Goal: Download file/media

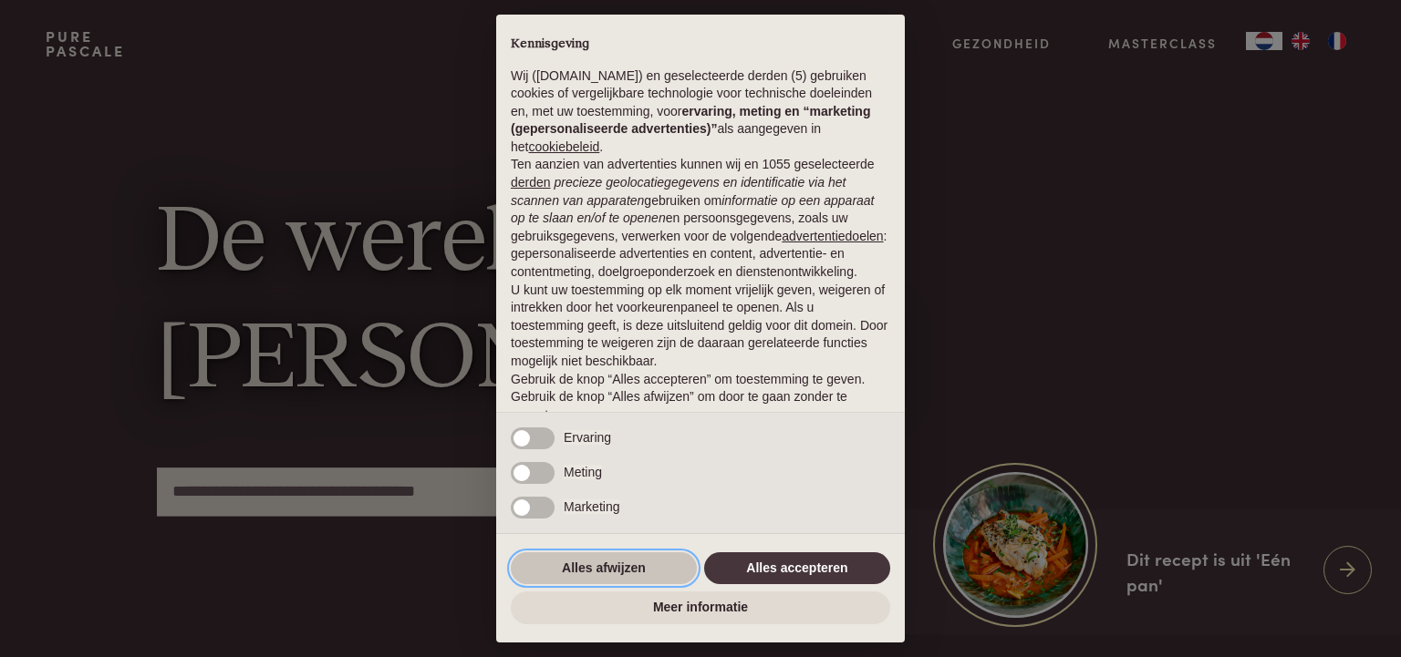
click at [552, 574] on button "Alles afwijzen" at bounding box center [604, 569] width 186 height 33
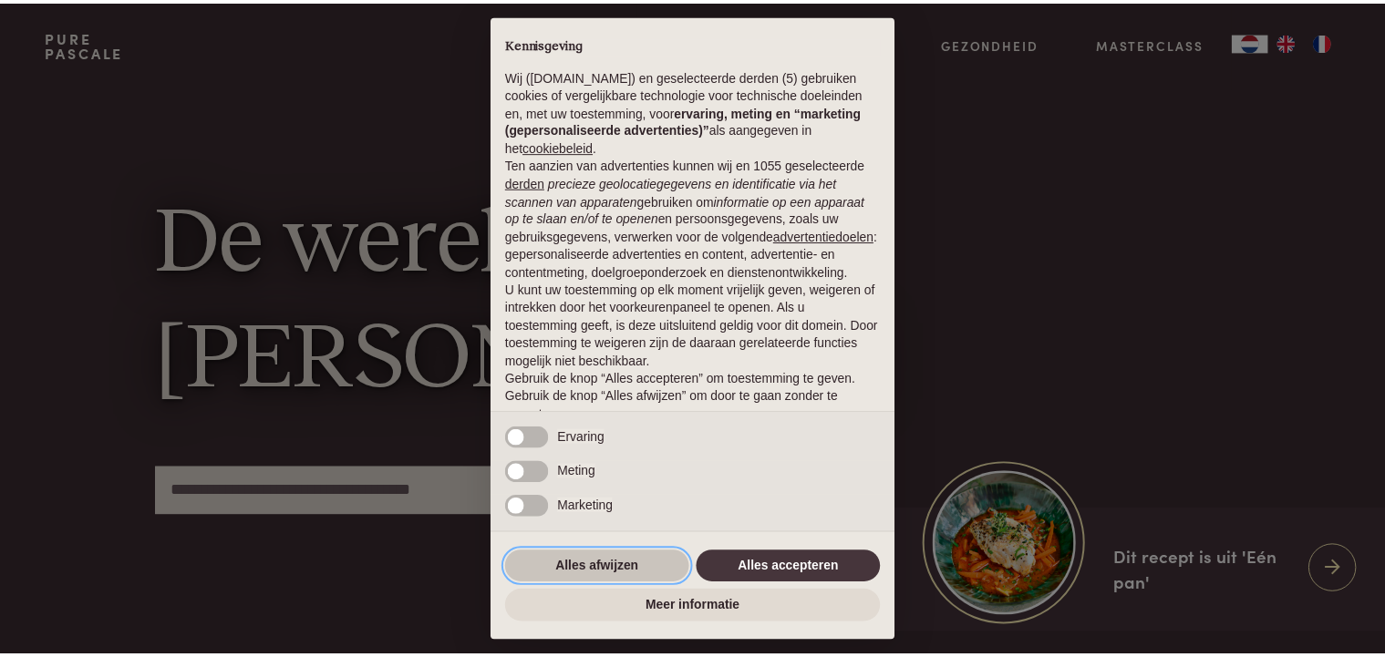
scroll to position [73, 0]
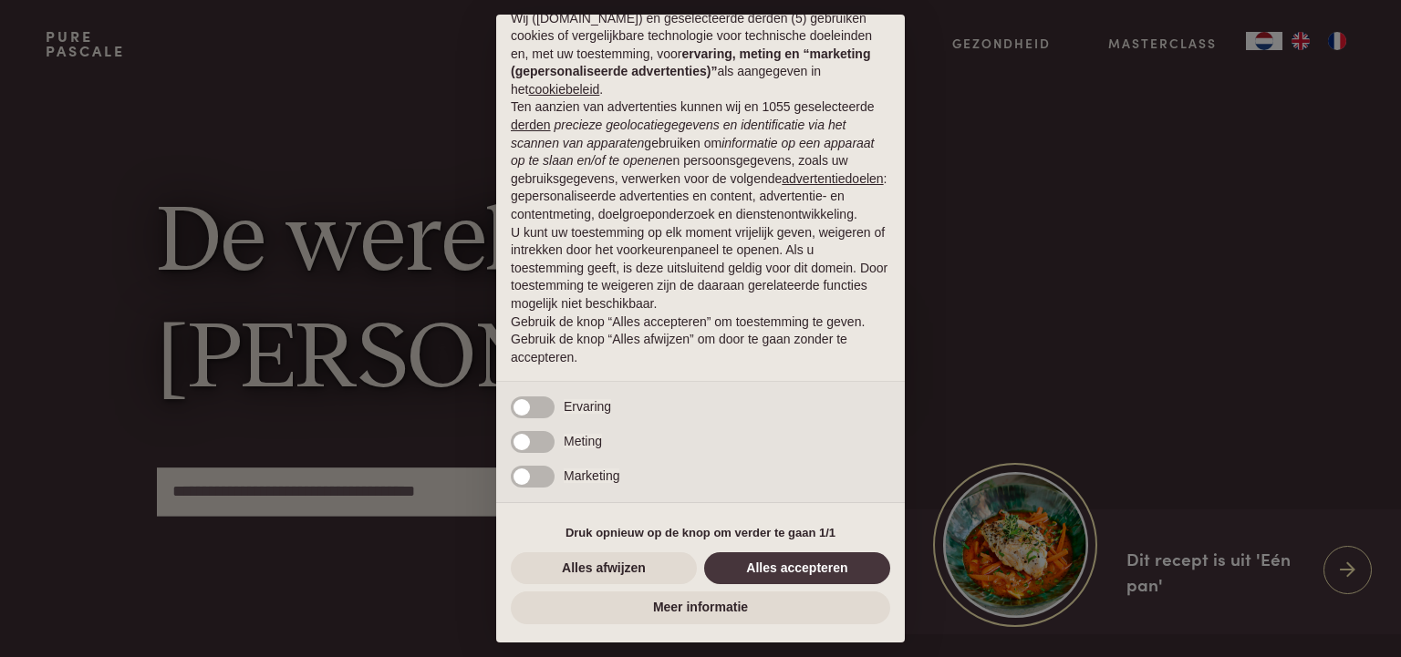
click at [1345, 42] on div "× Kennisgeving Wij (purepascale.com) en geselecteerde derden (5) gebruiken cook…" at bounding box center [700, 328] width 1401 height 657
click at [643, 570] on button "Alles afwijzen" at bounding box center [604, 569] width 186 height 33
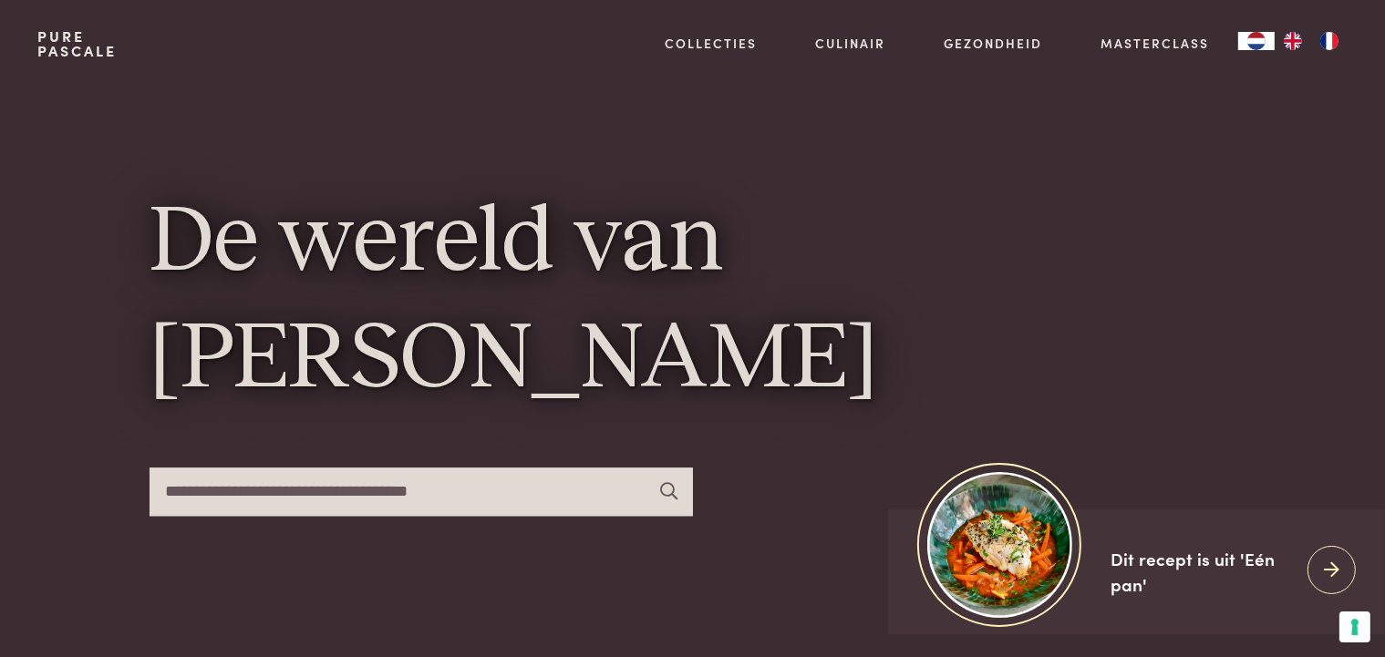
click at [1339, 32] on img "FR" at bounding box center [1330, 41] width 22 height 18
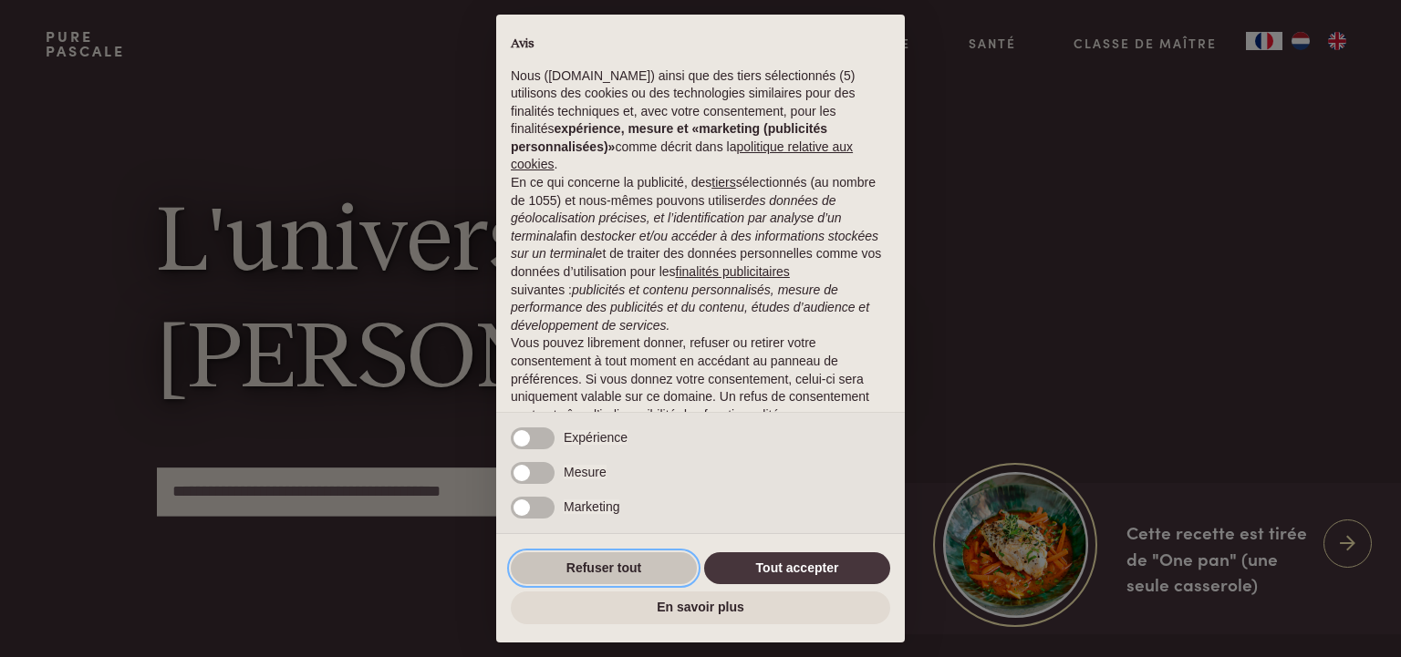
click at [575, 572] on button "Refuser tout" at bounding box center [604, 569] width 186 height 33
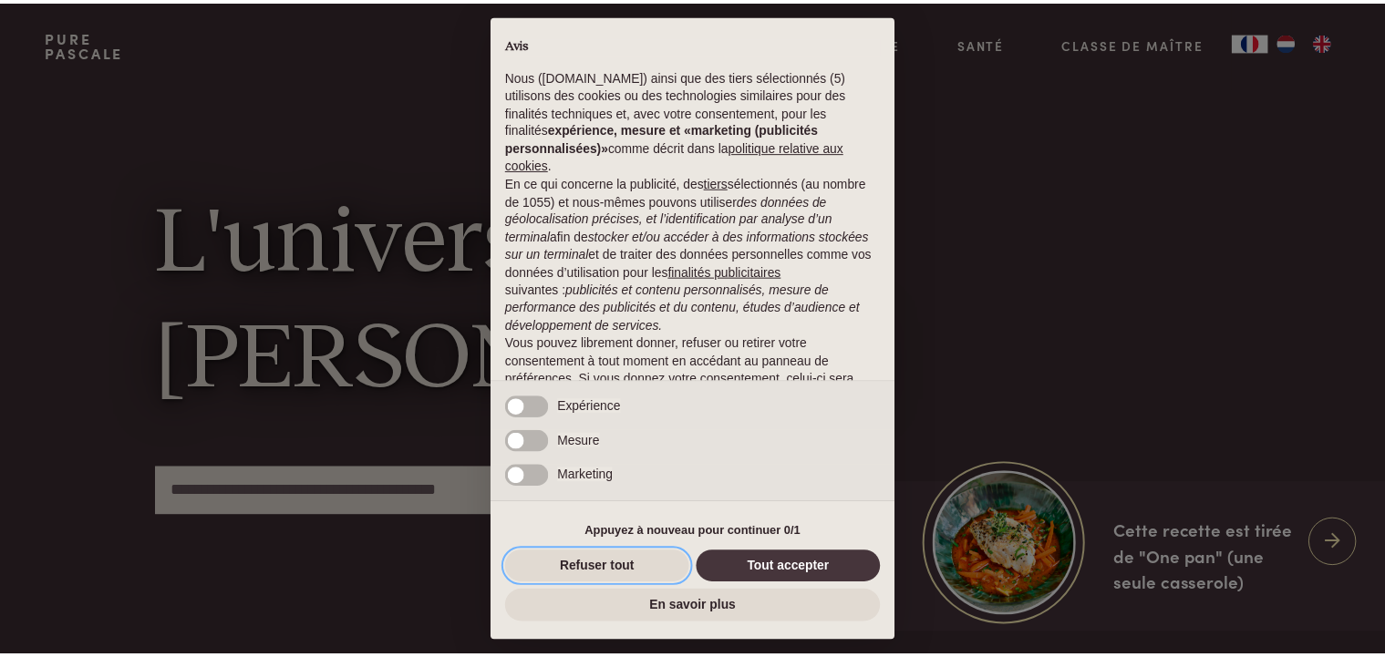
scroll to position [91, 0]
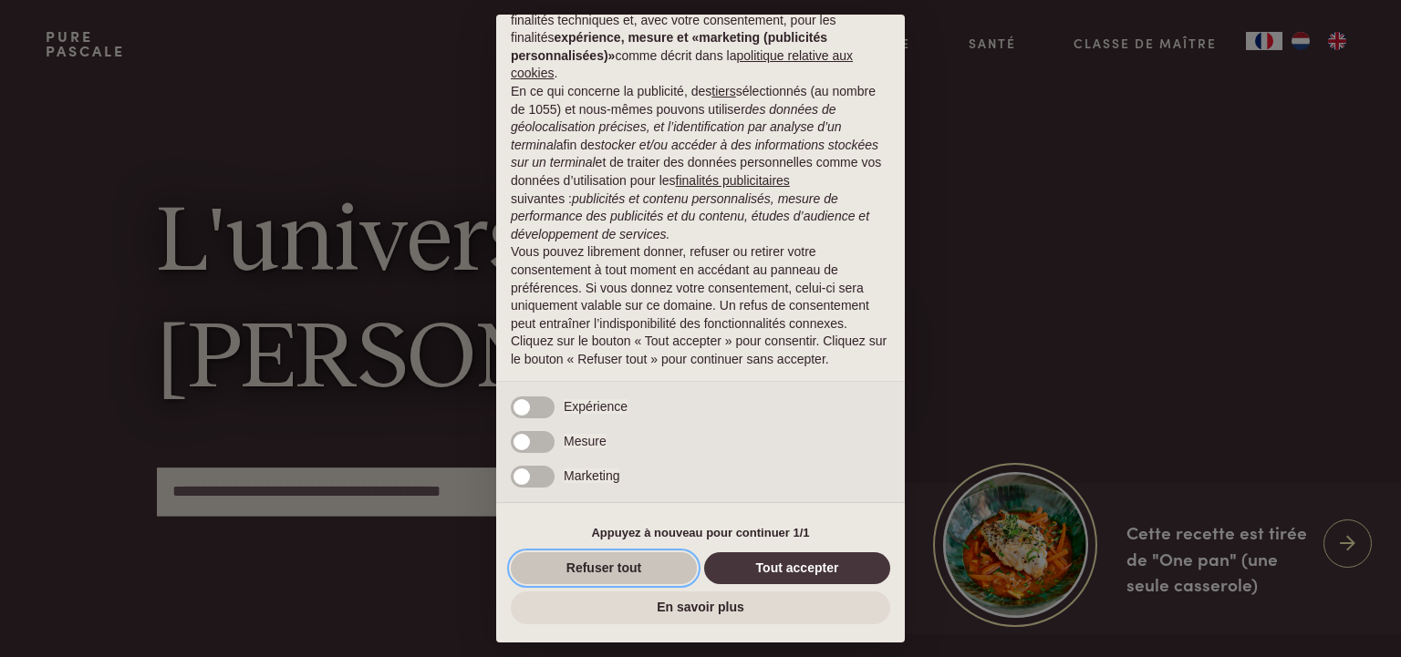
click at [627, 581] on button "Refuser tout" at bounding box center [604, 569] width 186 height 33
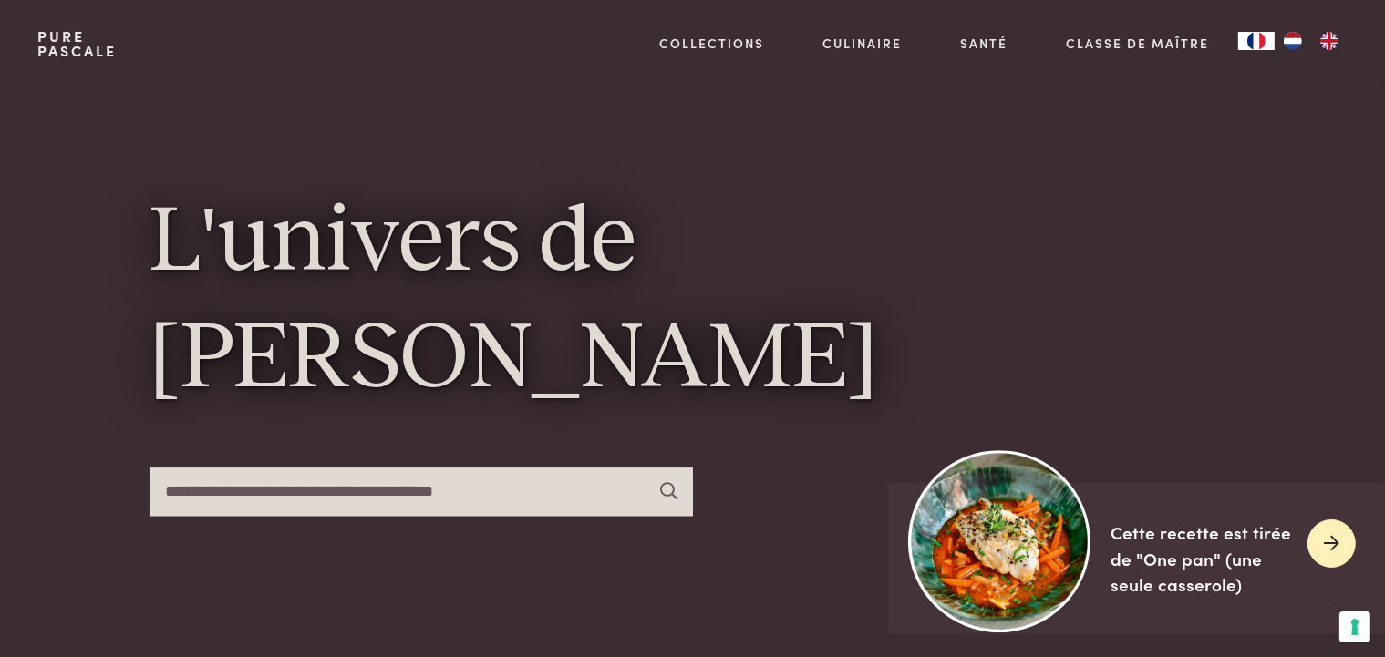
click at [1208, 575] on div "Cette recette est tirée de "One pan" (une seule casserole)" at bounding box center [1202, 559] width 182 height 78
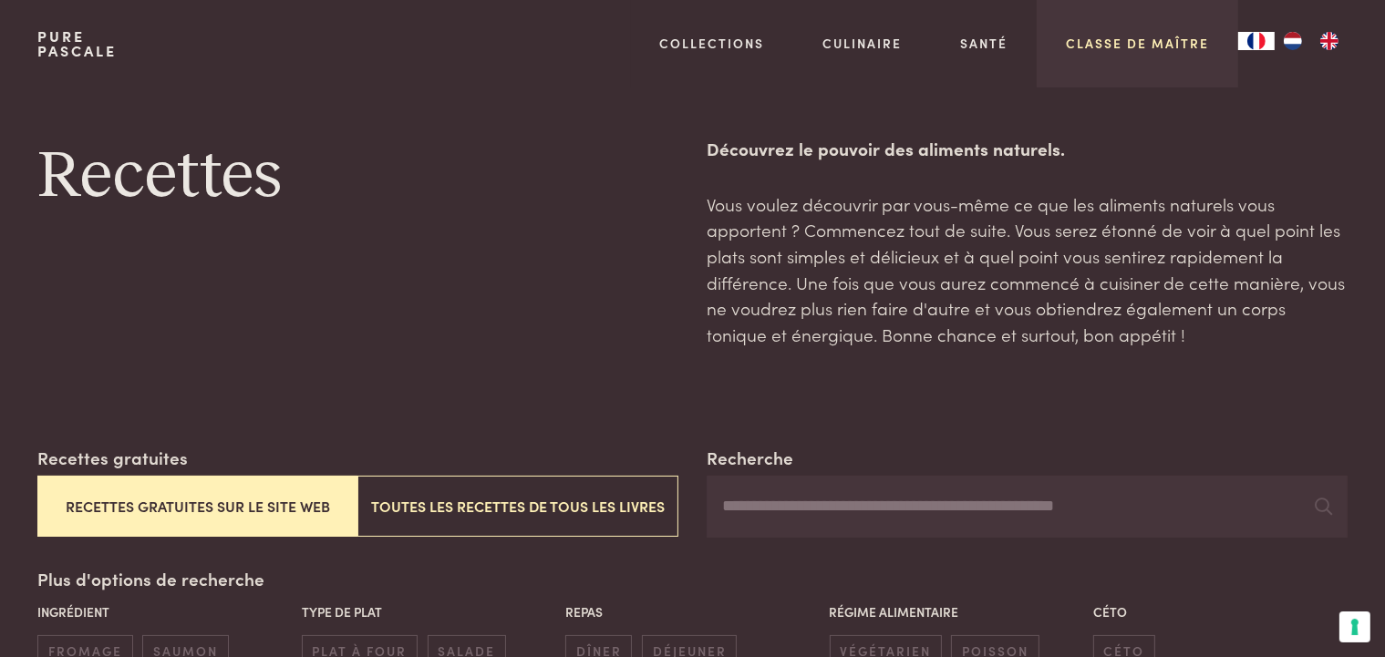
click at [1154, 35] on link "Classe de maître" at bounding box center [1137, 43] width 143 height 19
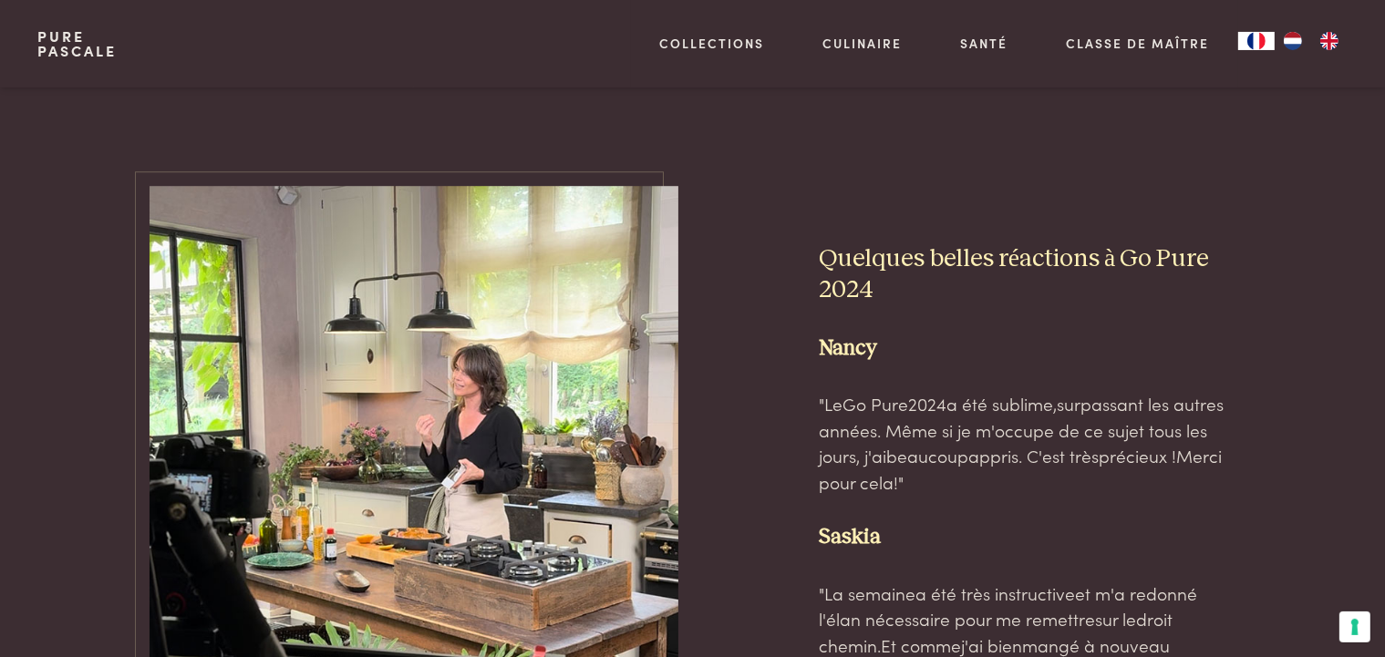
scroll to position [5357, 0]
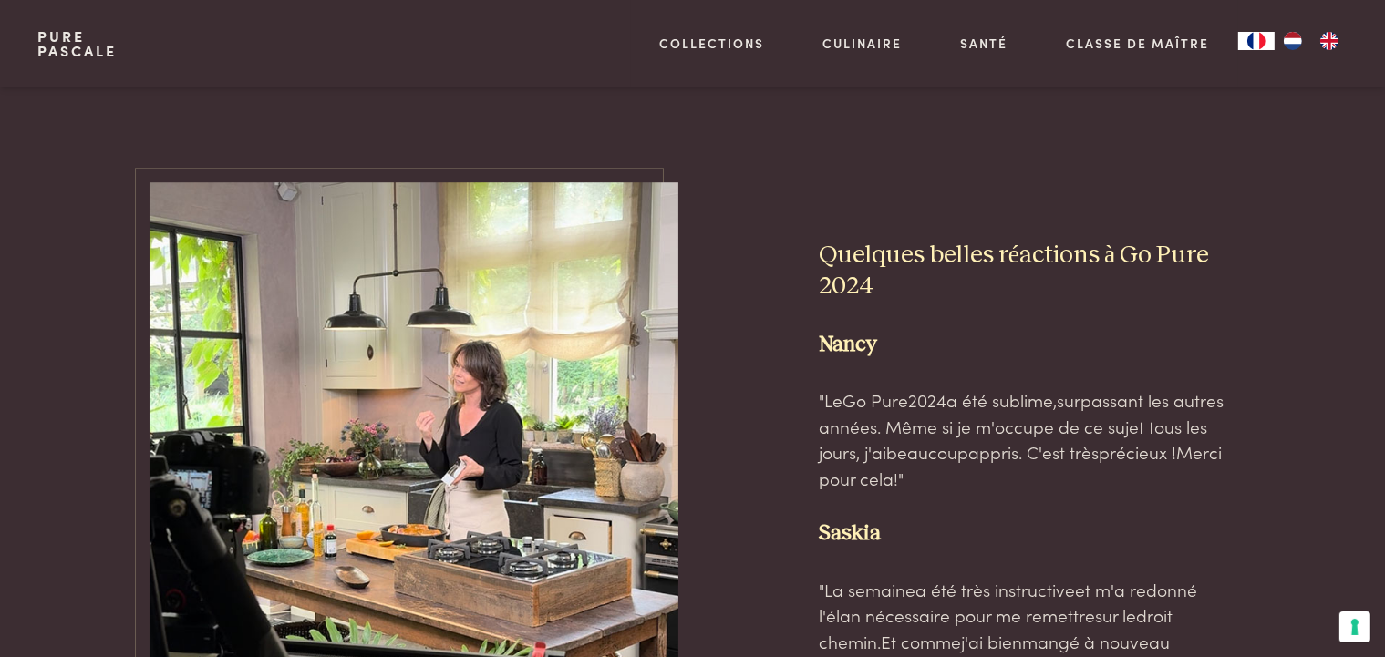
drag, startPoint x: 914, startPoint y: 334, endPoint x: 920, endPoint y: 323, distance: 12.7
type input "**********"
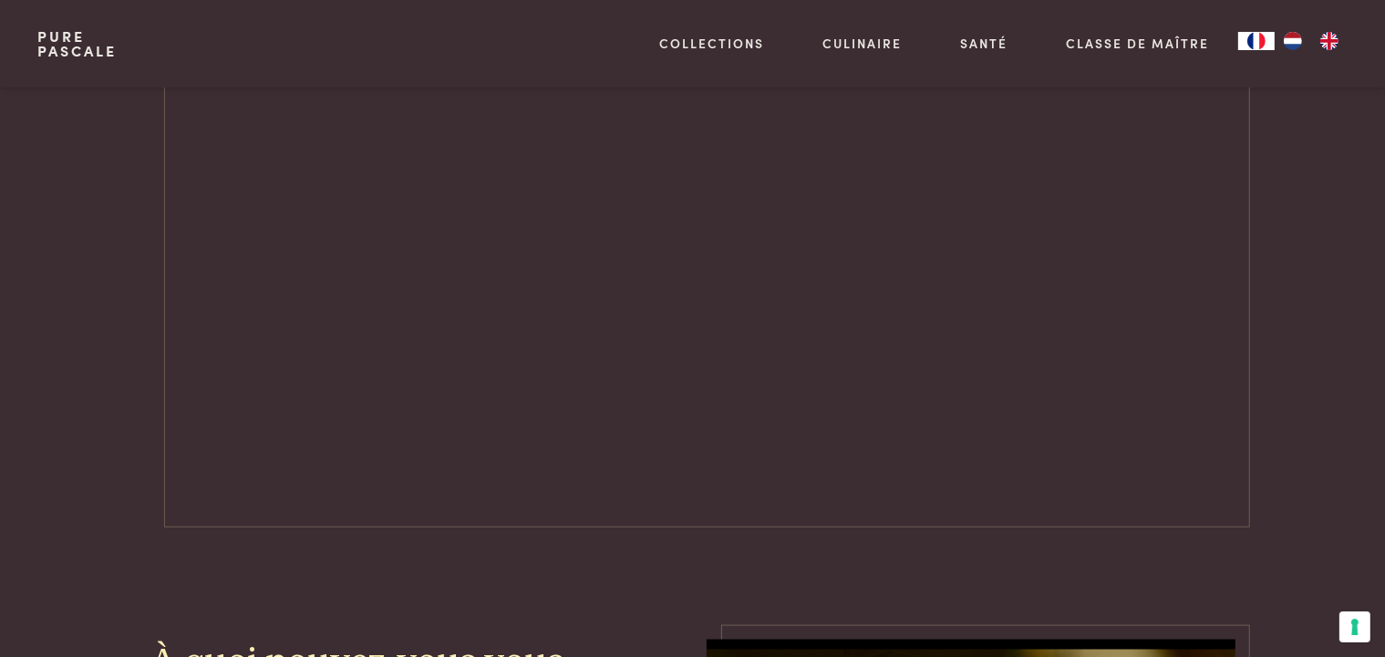
scroll to position [2529, 0]
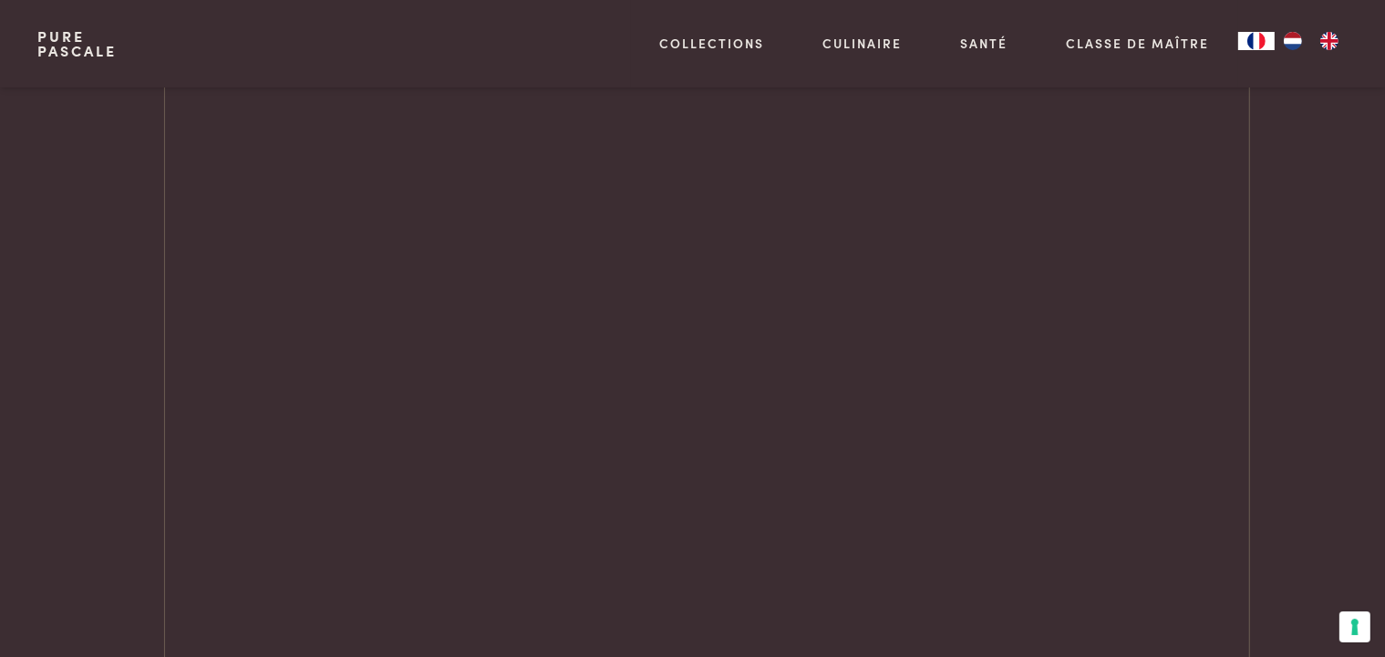
click at [76, 45] on link "Pure Pascale" at bounding box center [76, 43] width 79 height 29
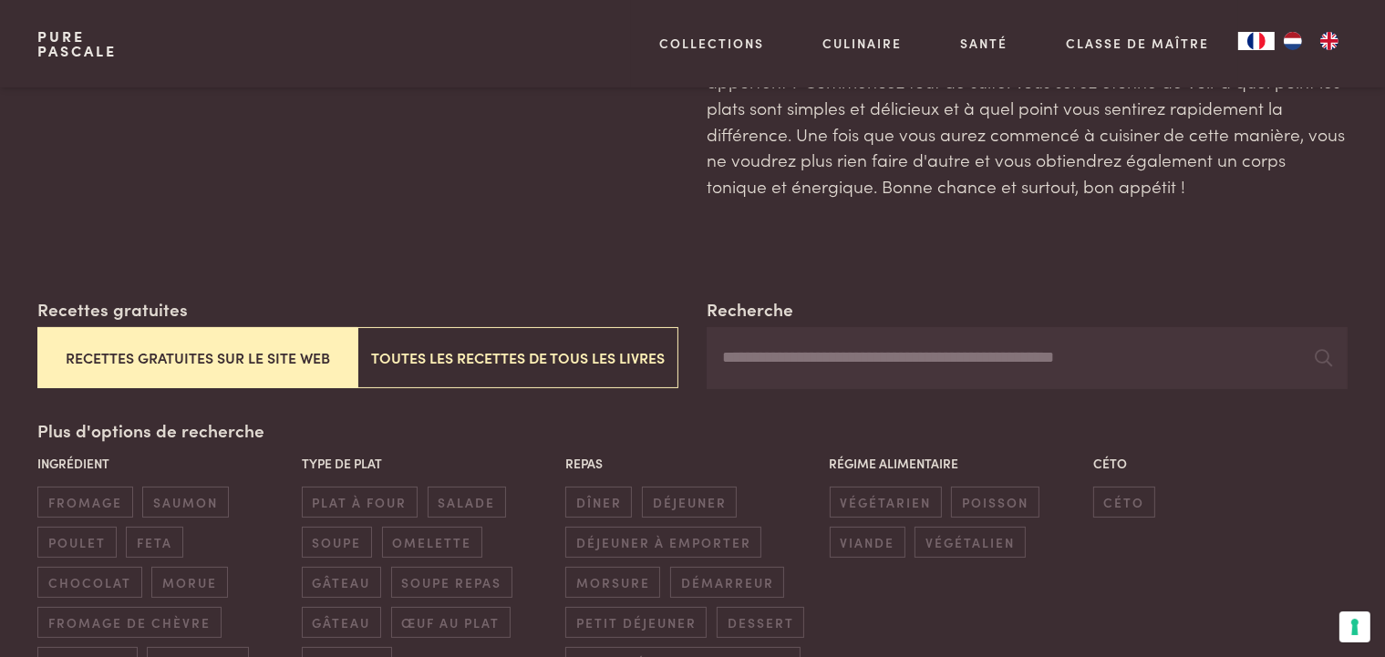
scroll to position [222, 0]
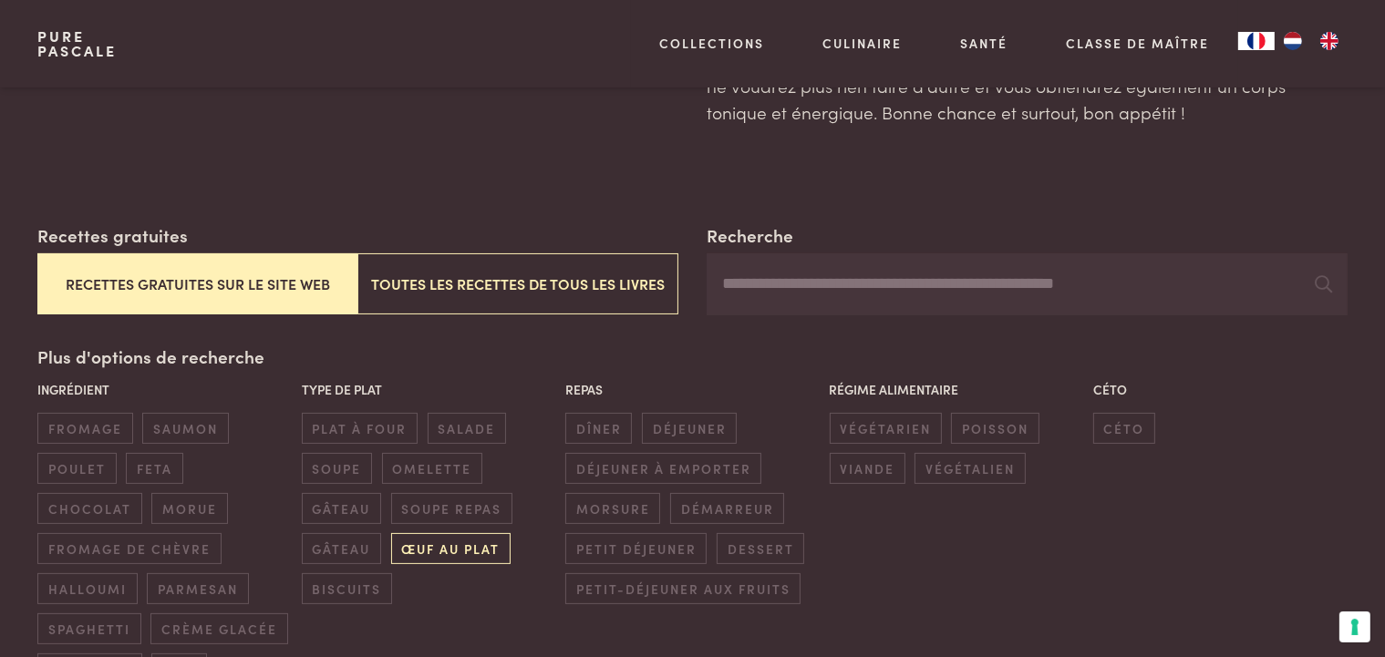
click at [403, 533] on span "œuf au plat" at bounding box center [450, 548] width 119 height 30
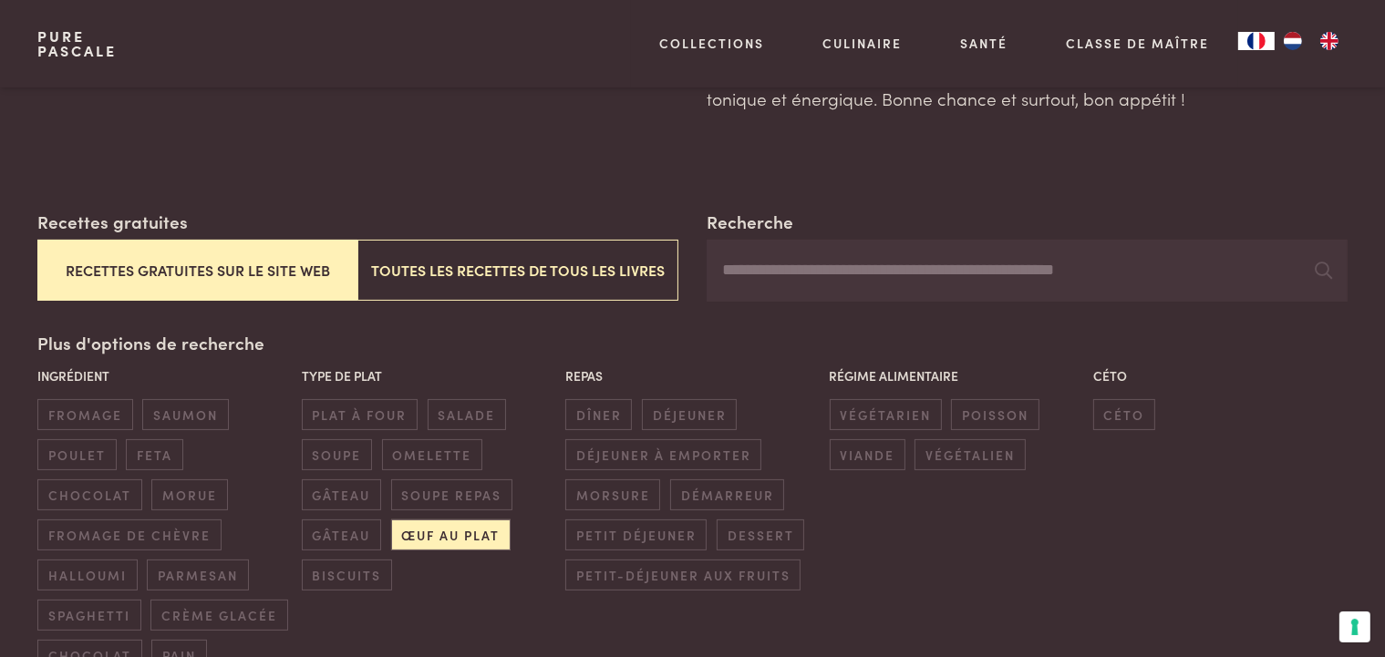
scroll to position [237, 0]
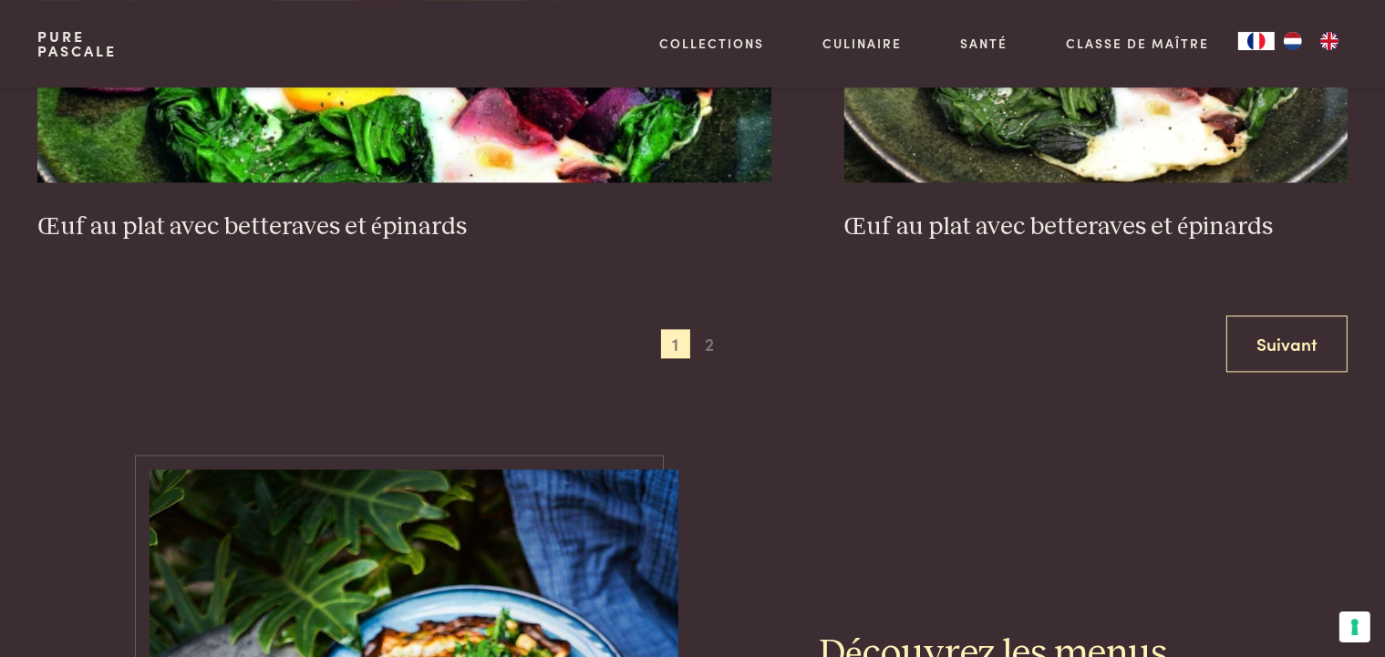
scroll to position [3684, 0]
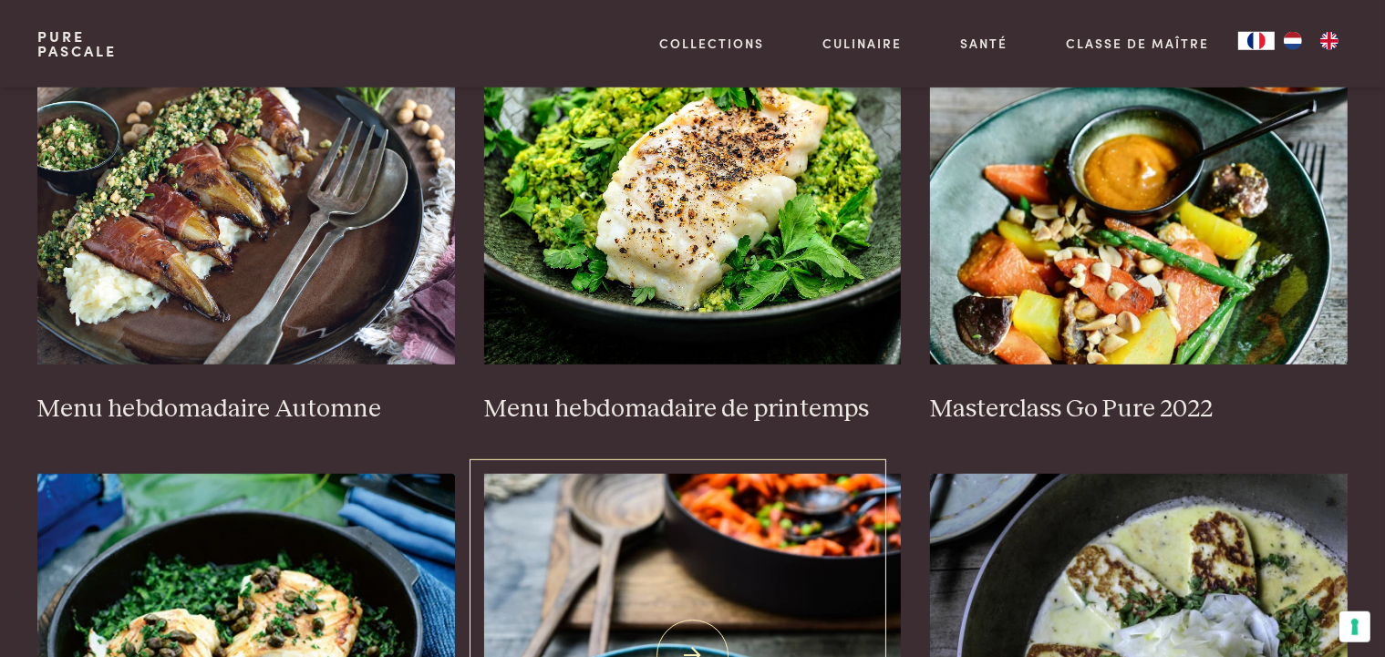
scroll to position [1041, 0]
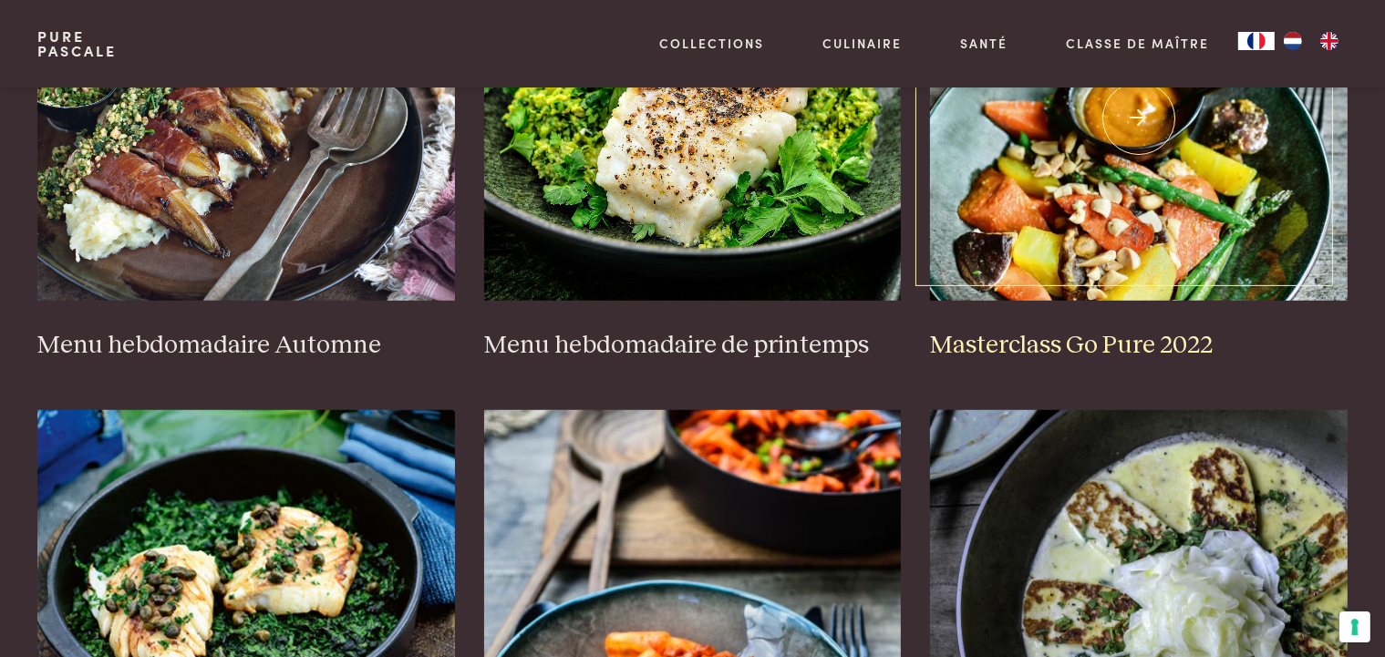
click at [1021, 330] on h3 "Masterclass Go Pure 2022" at bounding box center [1139, 346] width 418 height 32
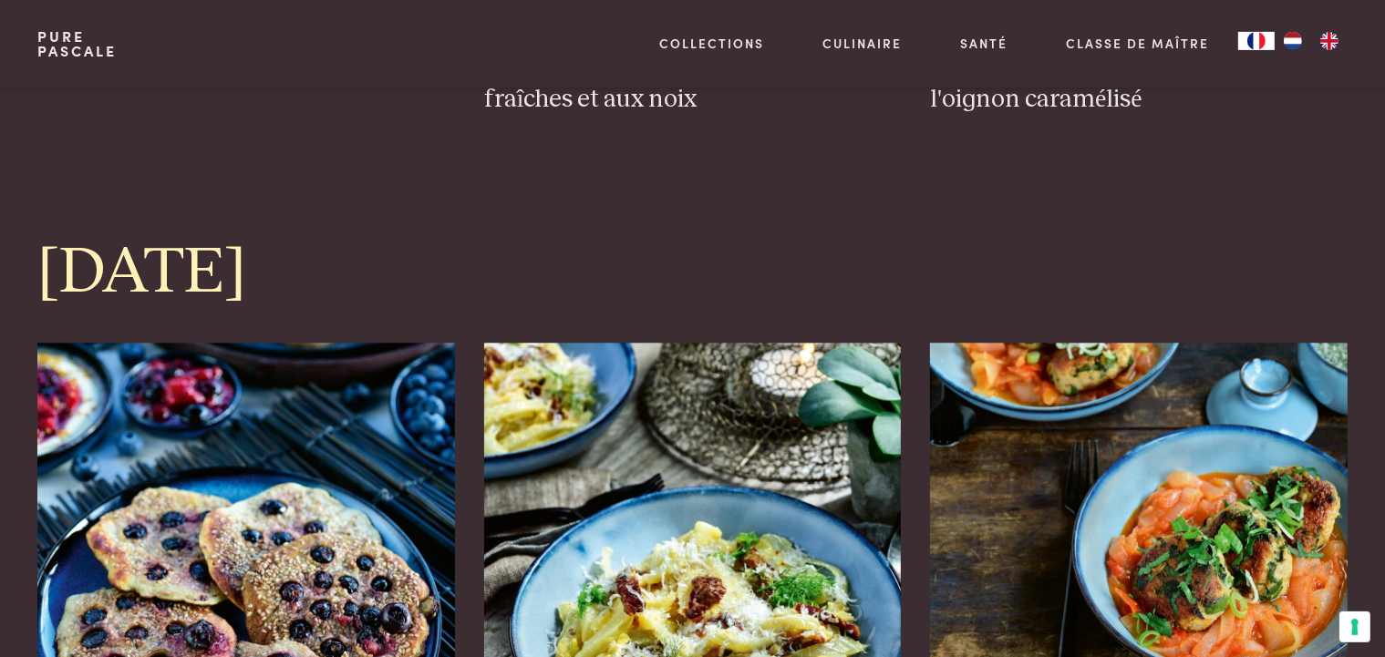
scroll to position [4538, 0]
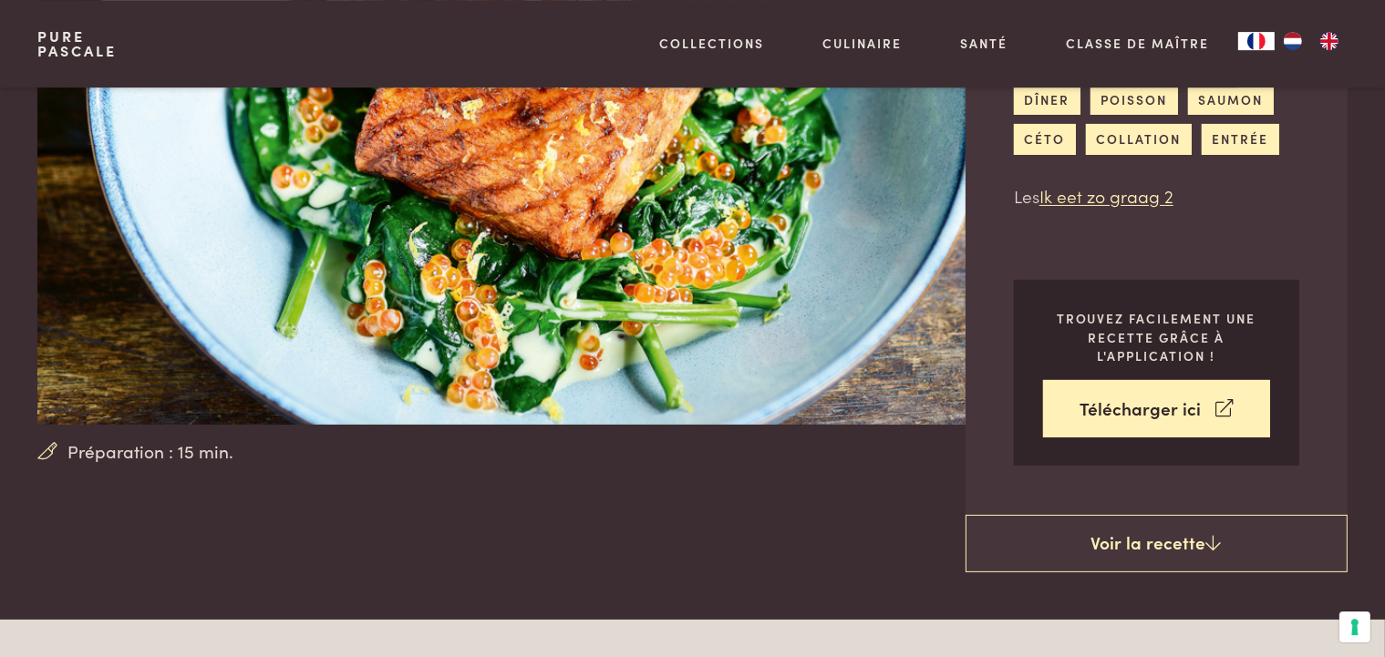
scroll to position [222, 0]
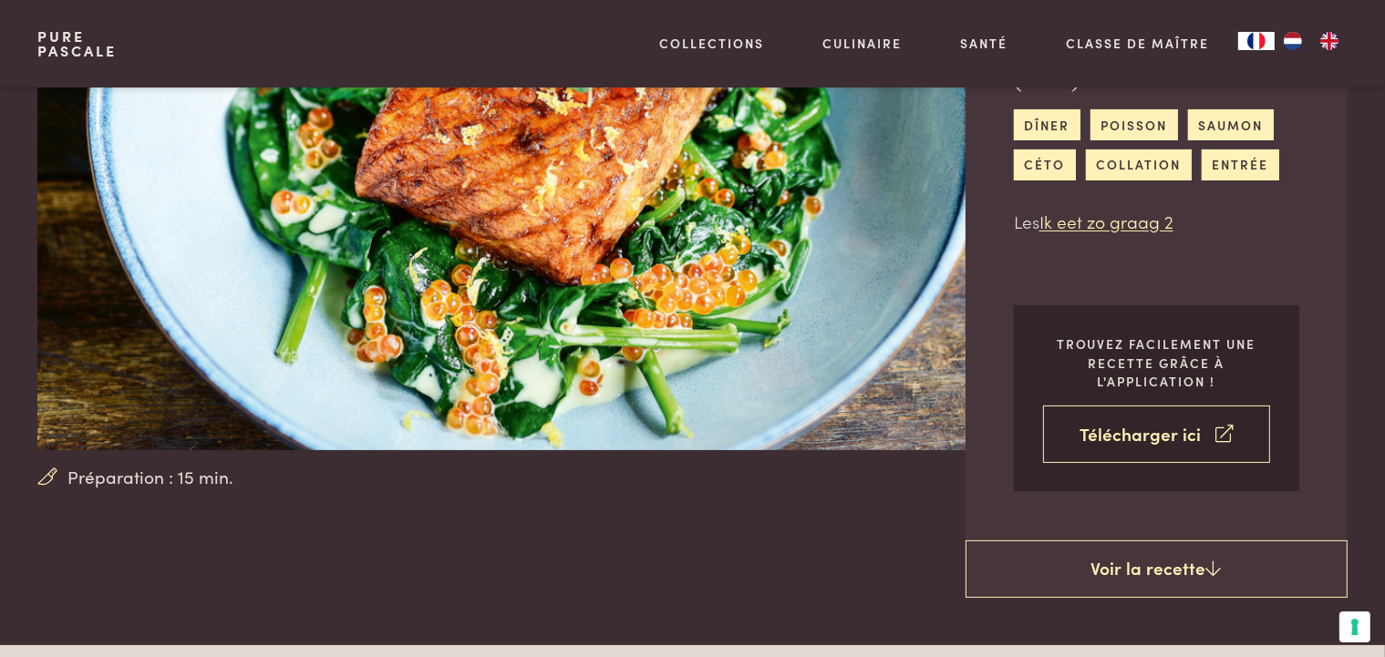
click at [1195, 406] on link "Télécharger ici" at bounding box center [1156, 434] width 227 height 57
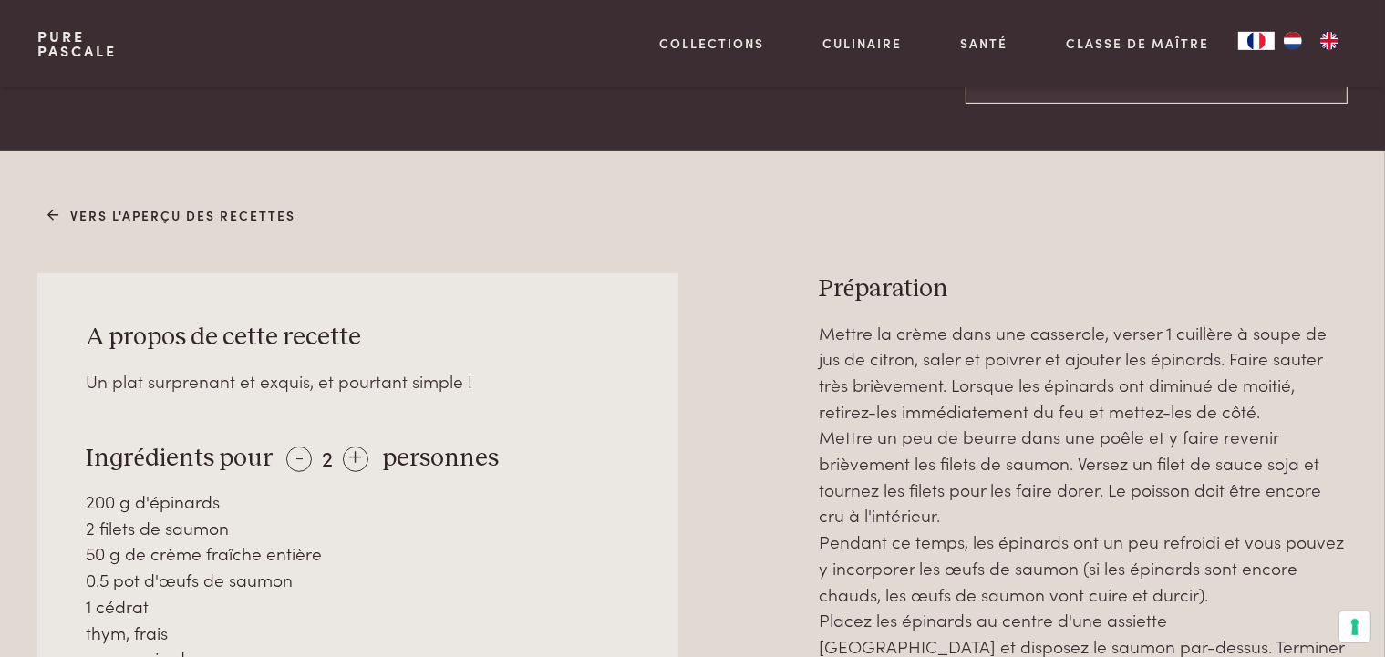
scroll to position [669, 0]
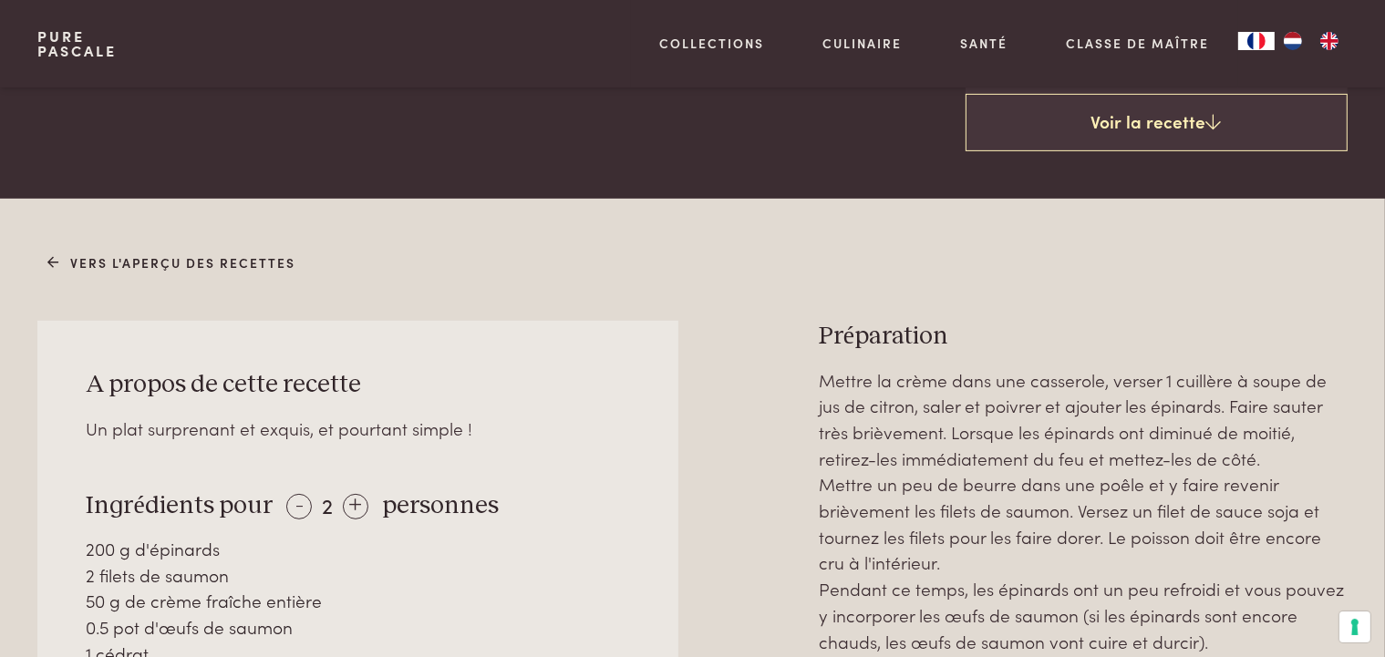
click at [533, 530] on div "A propos de cette recette Un plat surprenant et exquis, et pourtant simple ! In…" at bounding box center [357, 630] width 640 height 618
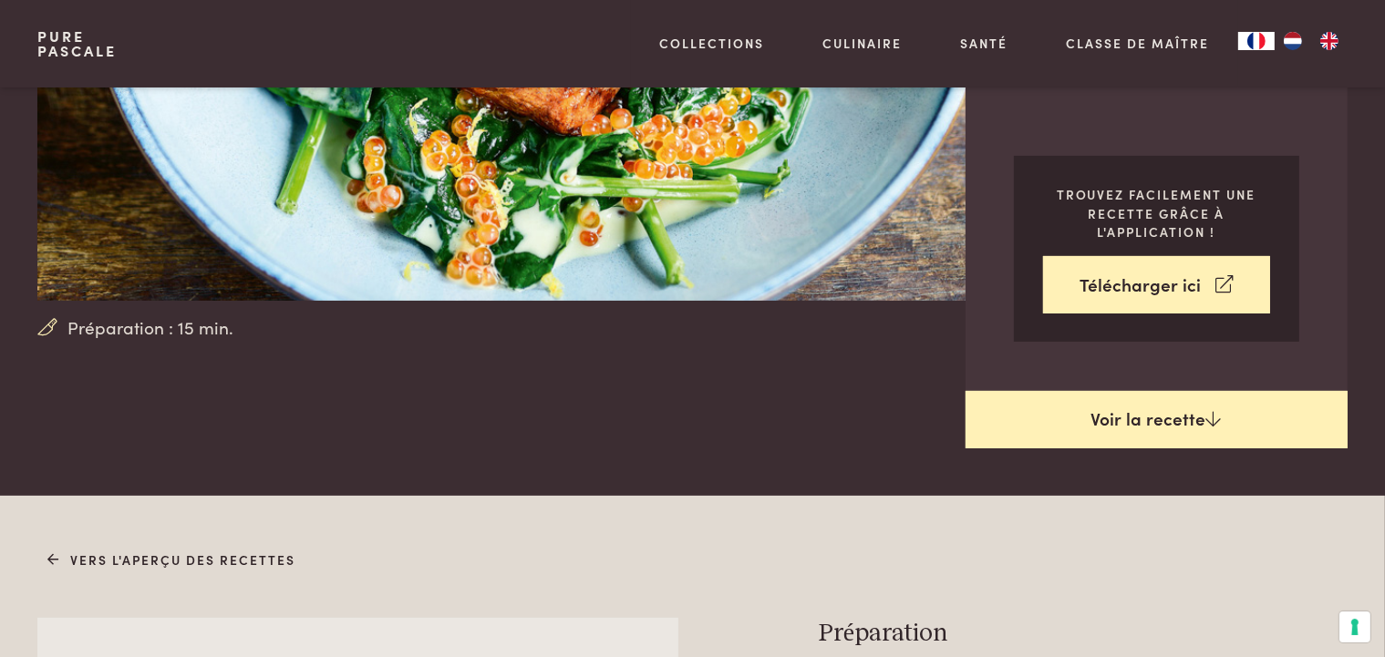
scroll to position [446, 0]
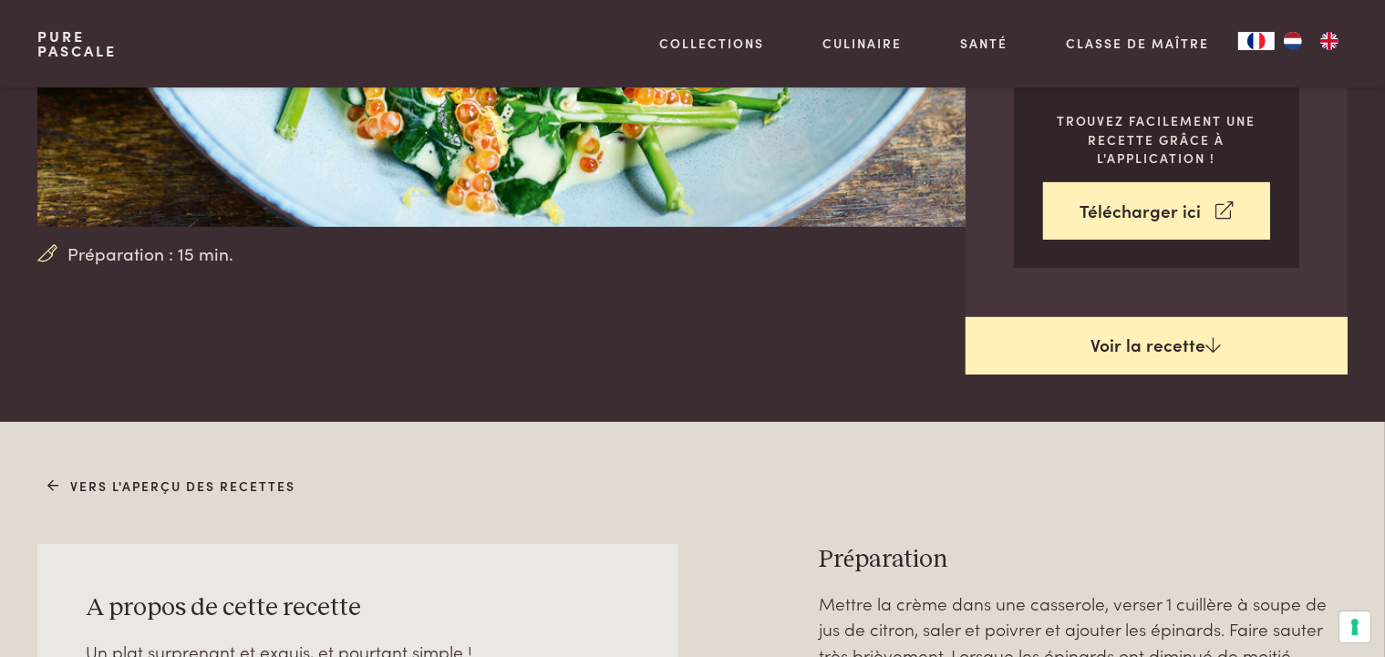
click at [1187, 317] on link "Voir la recette" at bounding box center [1157, 346] width 382 height 58
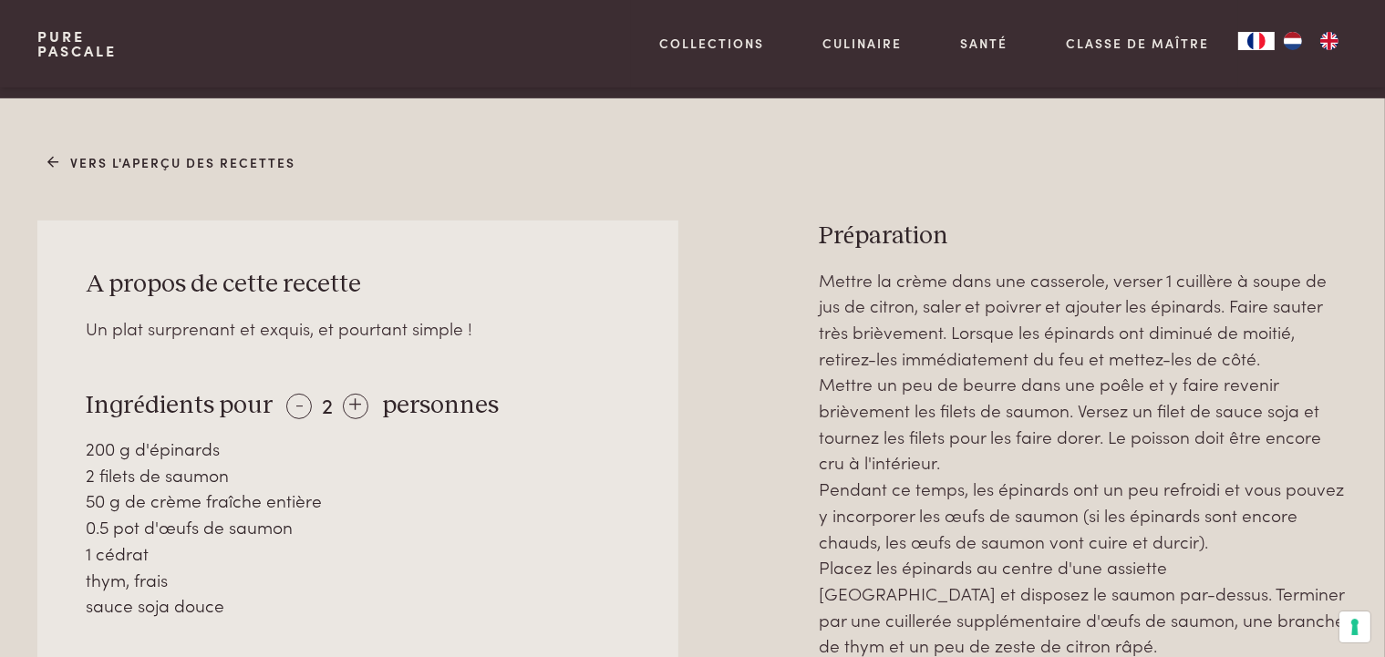
scroll to position [771, 0]
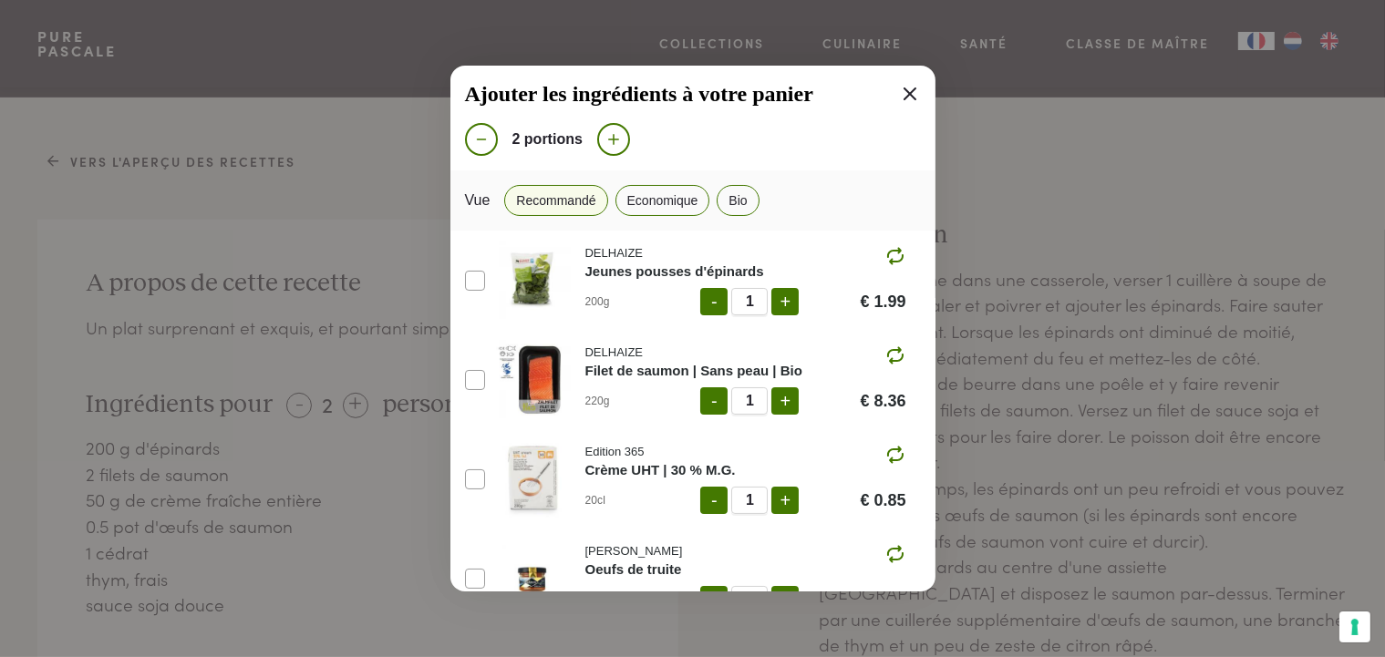
click at [899, 89] on icon at bounding box center [910, 94] width 22 height 22
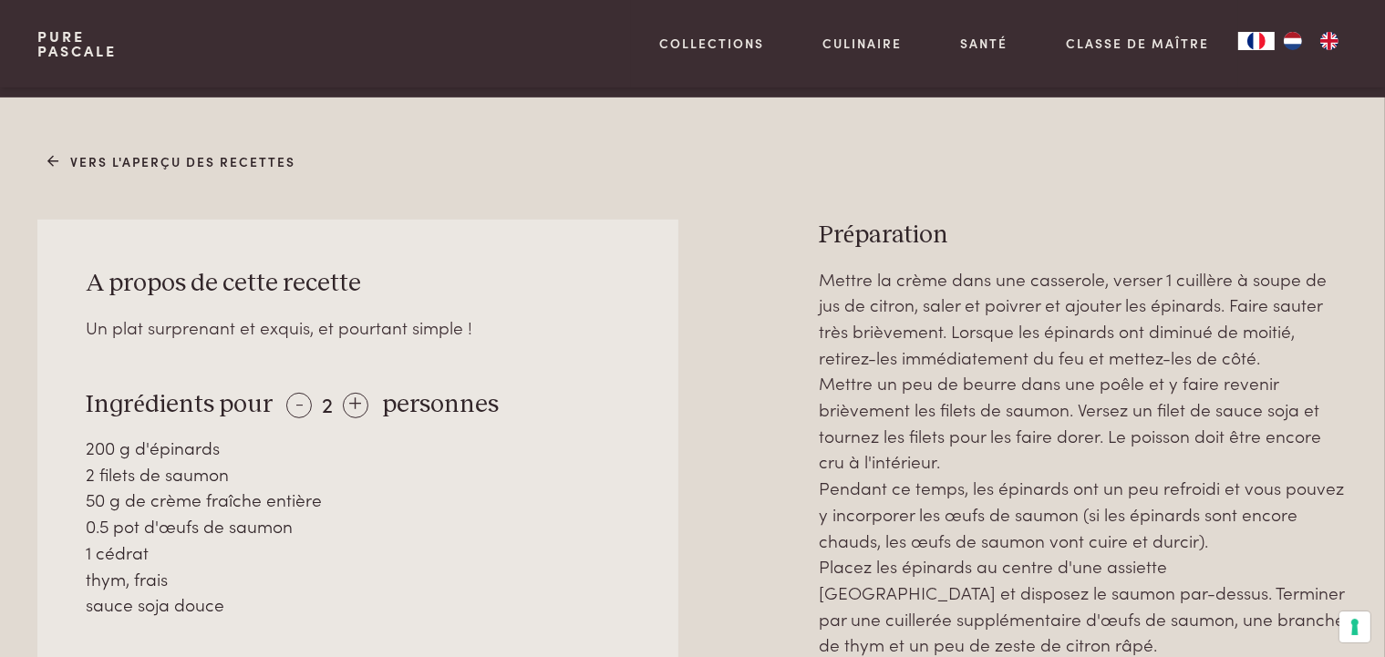
click at [106, 461] on div "2 filets de saumon" at bounding box center [358, 474] width 543 height 26
click at [286, 393] on div "-" at bounding box center [299, 406] width 26 height 26
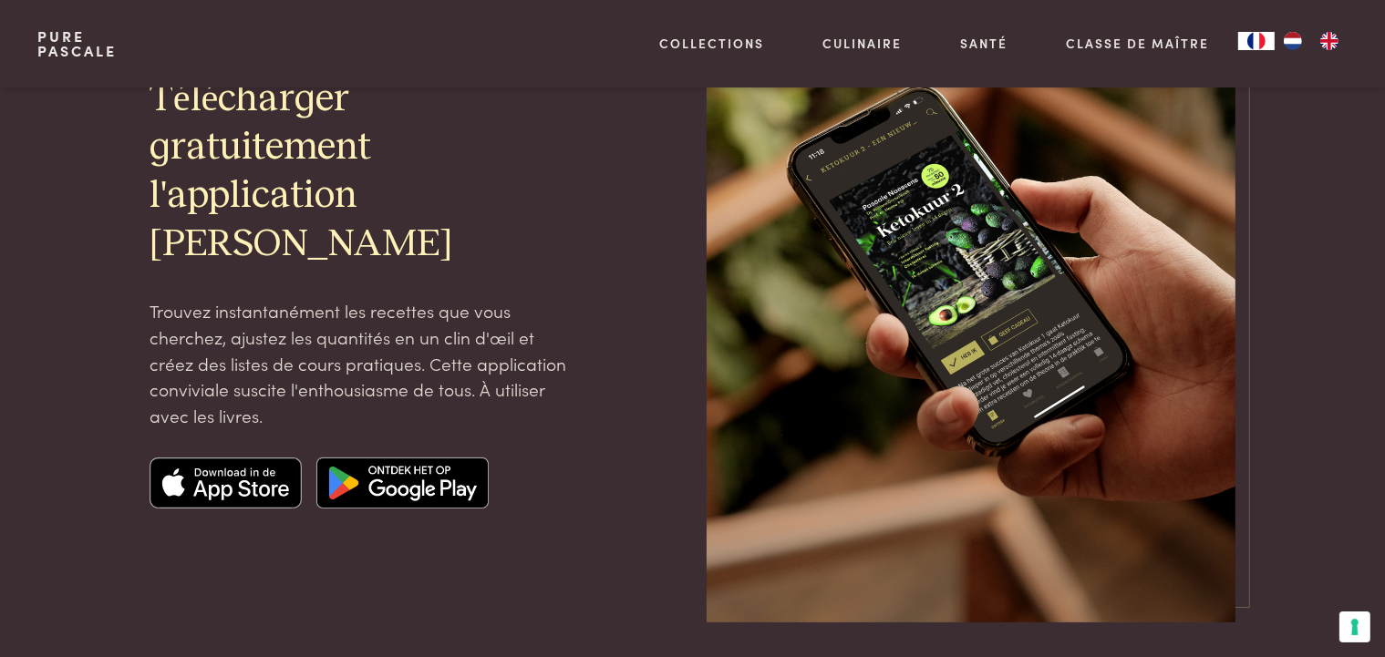
scroll to position [521, 0]
